Goal: Obtain resource: Obtain resource

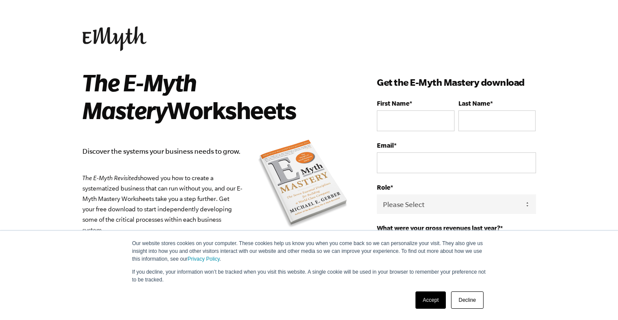
click at [432, 303] on link "Accept" at bounding box center [430, 300] width 31 height 17
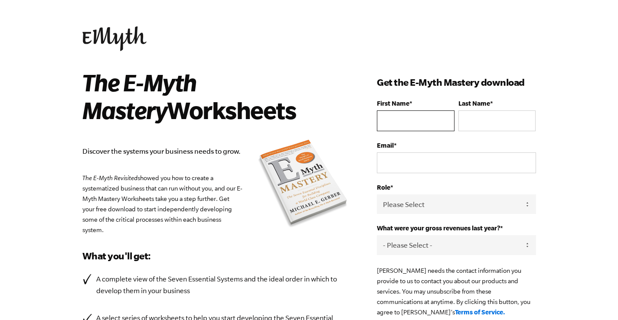
click at [402, 112] on input "First Name *" at bounding box center [415, 121] width 77 height 21
click at [429, 119] on input "First Name *" at bounding box center [415, 121] width 77 height 21
type input "Erica"
type input "Hamilton"
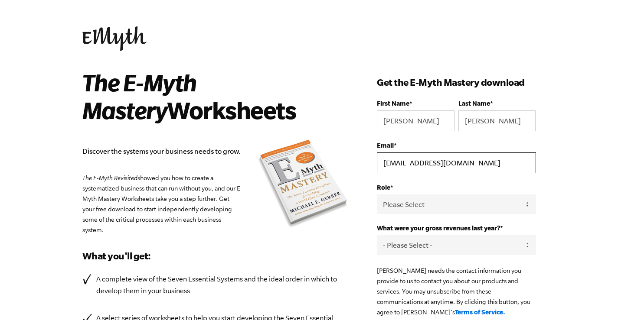
click at [423, 166] on input "ericamhamilton88@gmail.com" at bounding box center [456, 163] width 159 height 21
type input "shopblackwater@gmail.com"
click at [453, 205] on select "Please Select Owner Partner / Co-Owner Executive Employee / Other" at bounding box center [456, 205] width 159 height 20
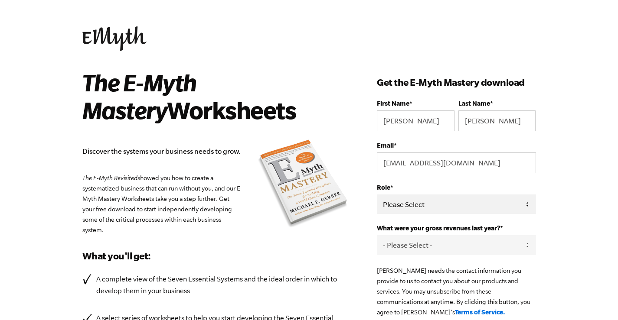
select select "Owner"
click at [377, 195] on select "Please Select Owner Partner / Co-Owner Executive Employee / Other" at bounding box center [456, 205] width 159 height 20
click at [449, 255] on select "- Please Select - 0-75K 76-150K 151-275K 276-500K 501-750K 751-1M 1-2.5M 2.5-5M…" at bounding box center [456, 245] width 159 height 20
click at [377, 237] on select "- Please Select - 0-75K 76-150K 151-275K 276-500K 501-750K 751-1M 1-2.5M 2.5-5M…" at bounding box center [456, 245] width 159 height 20
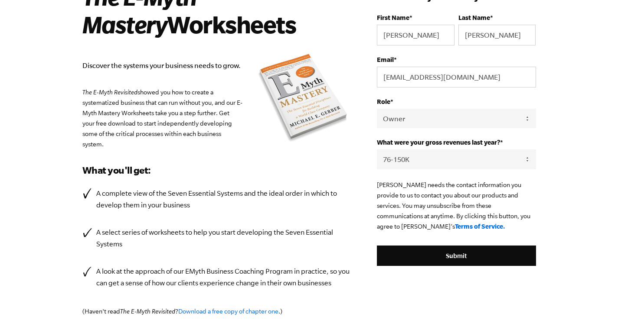
scroll to position [85, 0]
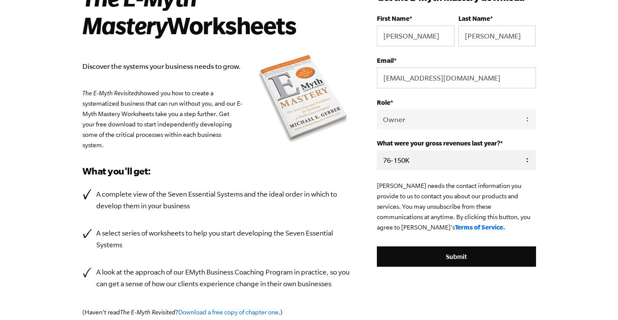
click at [432, 160] on select "- Please Select - 0-75K 76-150K 151-275K 276-500K 501-750K 751-1M 1-2.5M 2.5-5M…" at bounding box center [456, 160] width 159 height 20
select select "501-750K"
click at [377, 152] on select "- Please Select - 0-75K 76-150K 151-275K 276-500K 501-750K 751-1M 1-2.5M 2.5-5M…" at bounding box center [456, 160] width 159 height 20
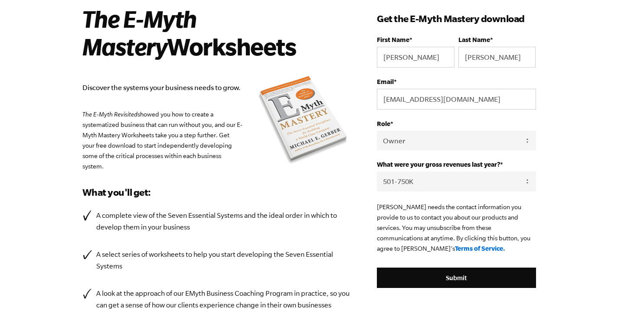
scroll to position [63, 0]
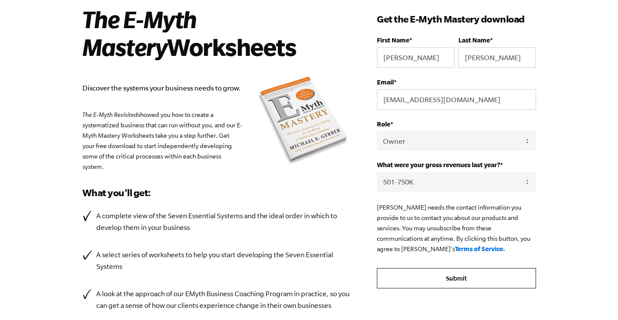
click at [444, 282] on input "Submit" at bounding box center [456, 278] width 159 height 21
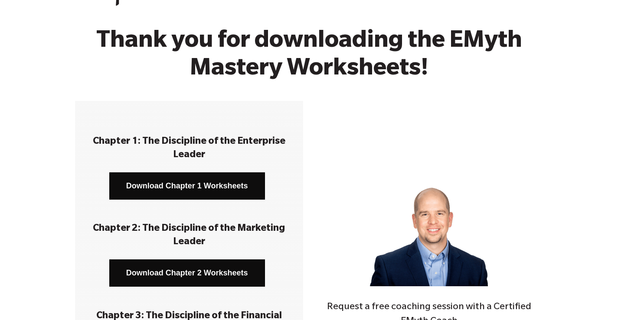
scroll to position [36, 0]
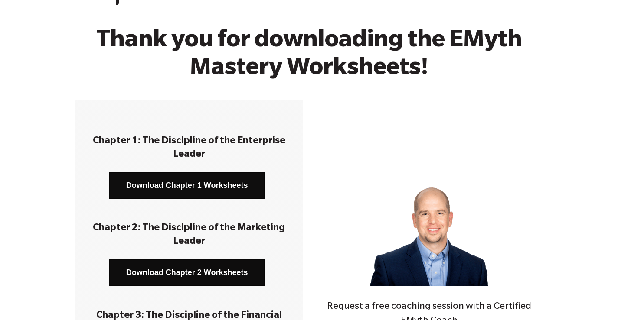
click at [191, 187] on link "Download Chapter 1 Worksheets" at bounding box center [187, 185] width 156 height 27
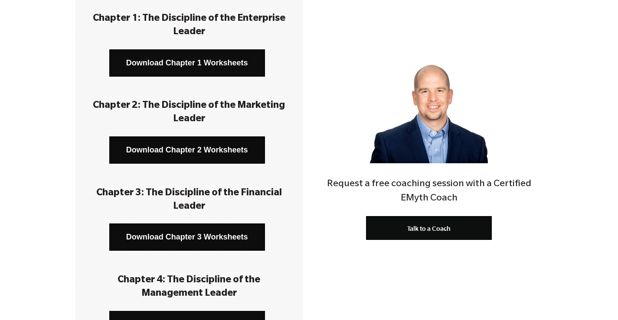
scroll to position [155, 0]
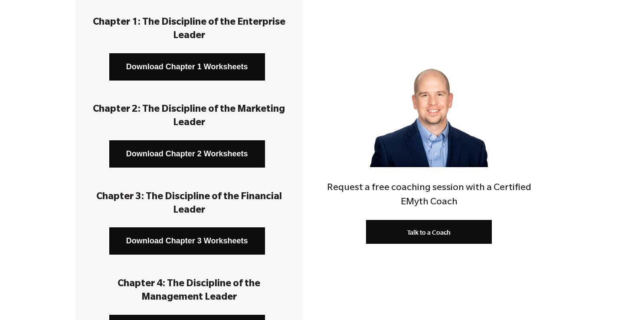
click at [146, 153] on link "Download Chapter 2 Worksheets" at bounding box center [187, 153] width 156 height 27
click at [222, 237] on link "Download Chapter 3 Worksheets" at bounding box center [187, 241] width 156 height 27
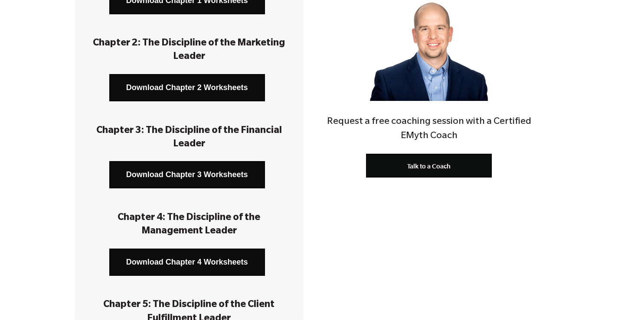
scroll to position [222, 0]
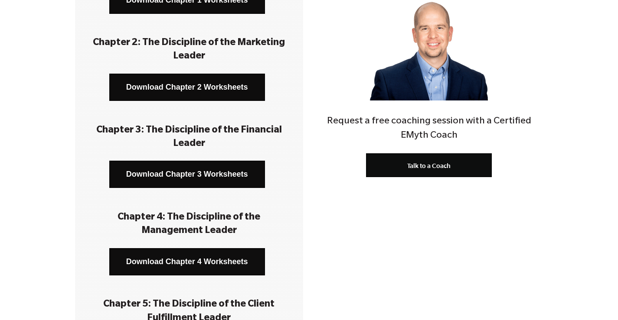
click at [223, 266] on link "Download Chapter 4 Worksheets" at bounding box center [187, 261] width 156 height 27
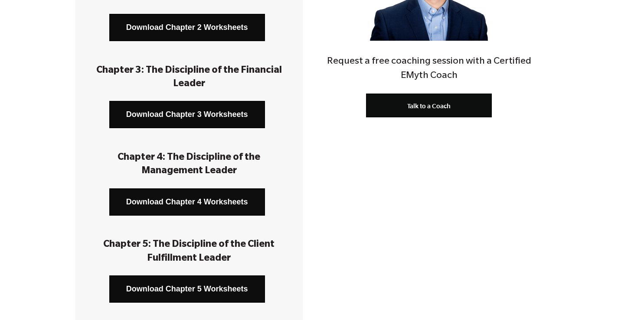
scroll to position [316, 0]
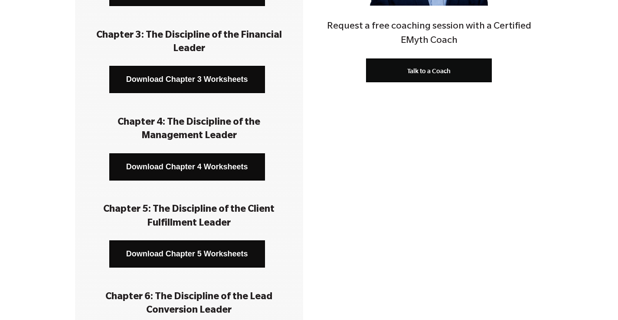
click at [220, 251] on link "Download Chapter 5 Worksheets" at bounding box center [187, 254] width 156 height 27
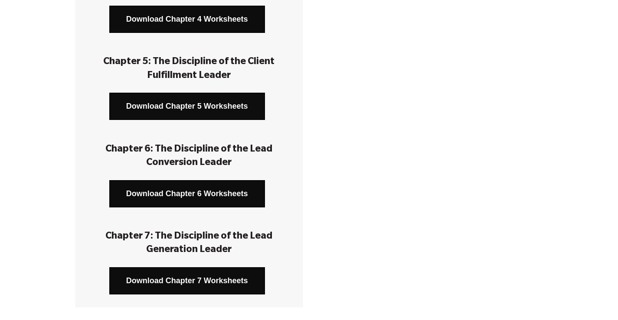
scroll to position [477, 0]
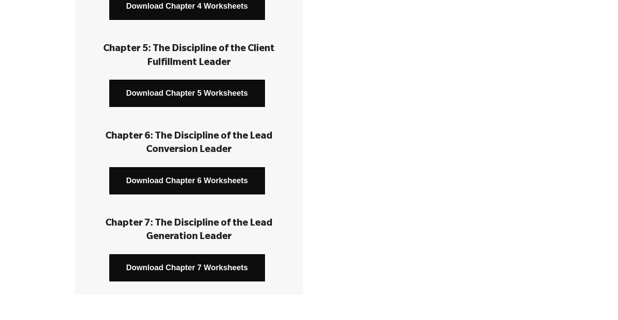
click at [218, 189] on link "Download Chapter 6 Worksheets" at bounding box center [187, 180] width 156 height 27
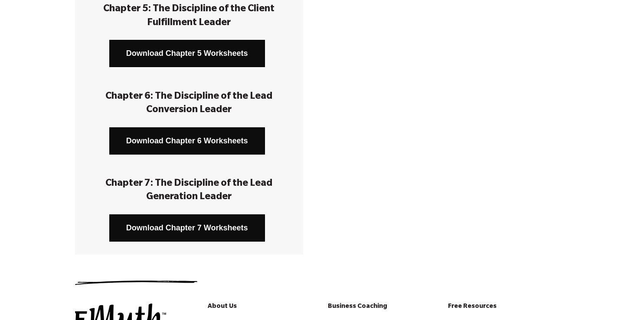
scroll to position [518, 0]
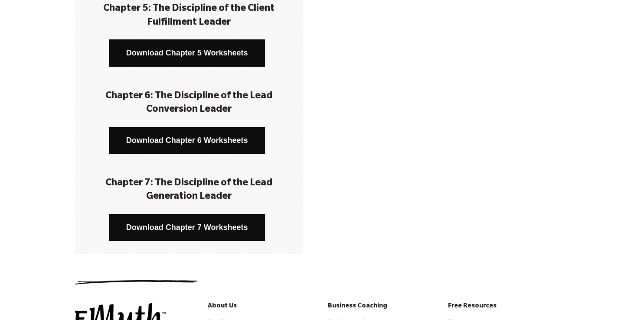
click at [215, 226] on link "Download Chapter 7 Worksheets" at bounding box center [187, 227] width 156 height 27
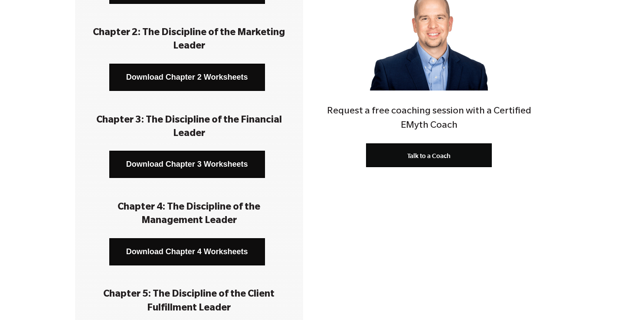
scroll to position [0, 0]
